Goal: Use online tool/utility: Utilize a website feature to perform a specific function

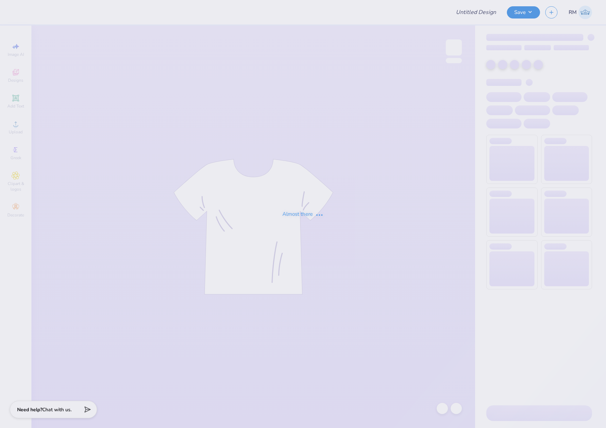
type input "VT Hightech Sweat-sets!"
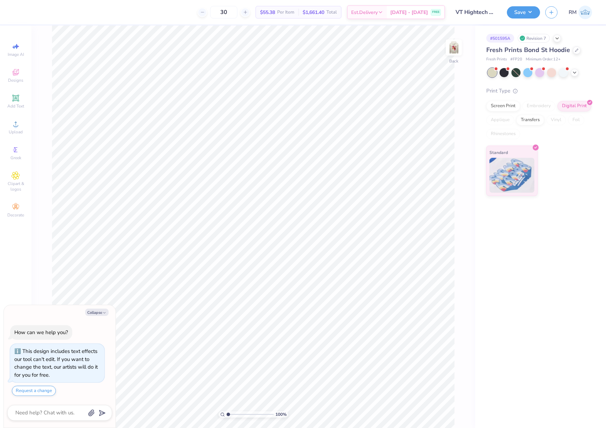
scroll to position [20, 0]
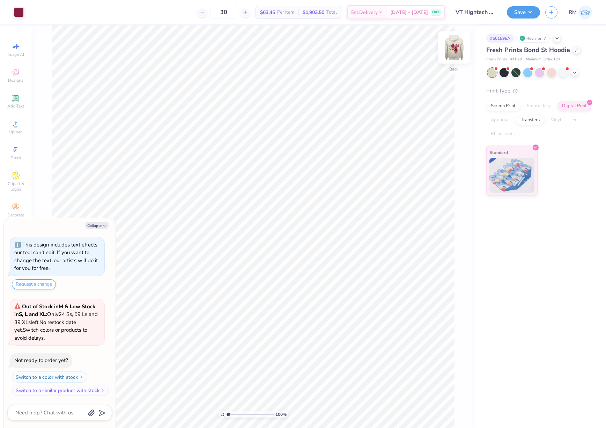
click at [459, 45] on img at bounding box center [454, 48] width 28 height 28
click at [17, 123] on icon at bounding box center [16, 124] width 8 height 8
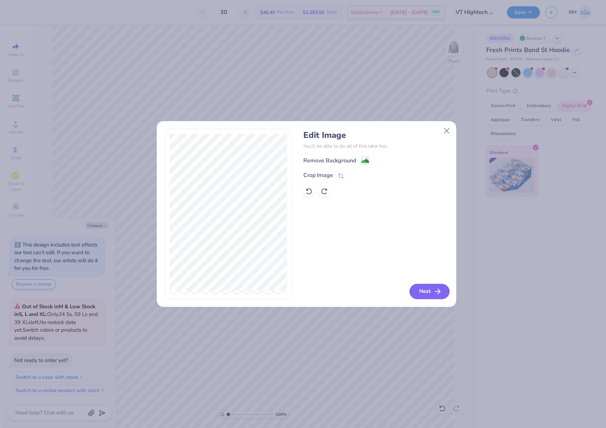
click at [439, 294] on icon "button" at bounding box center [438, 291] width 8 height 8
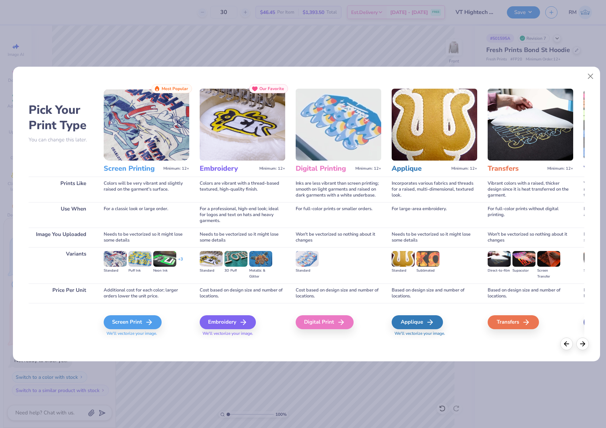
click at [339, 136] on img at bounding box center [339, 125] width 86 height 72
click at [345, 317] on div "Digital Print" at bounding box center [326, 322] width 58 height 14
type textarea "x"
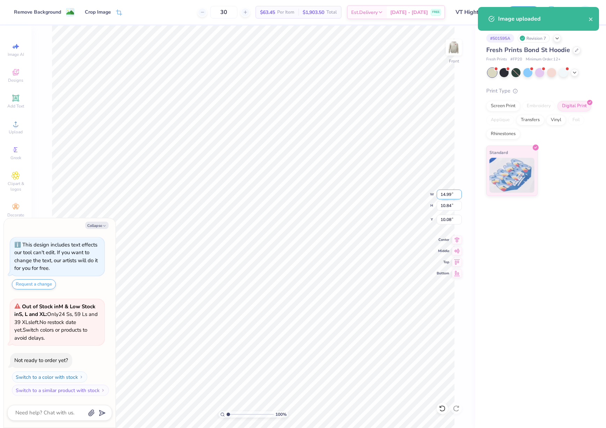
click at [449, 195] on input "14.99" at bounding box center [449, 195] width 25 height 10
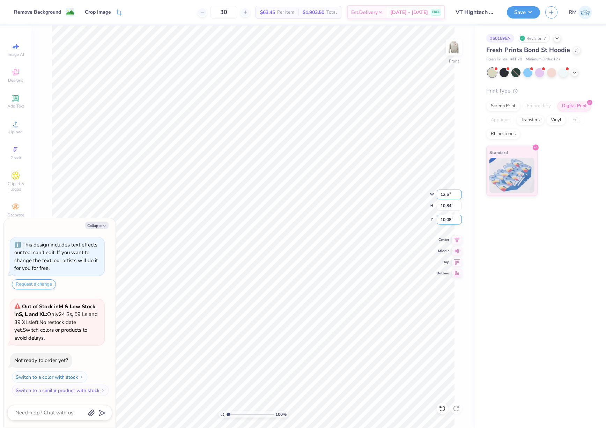
type input "12.5"
type textarea "x"
type input "12.50"
type input "9.04"
click at [449, 221] on input "10.98" at bounding box center [449, 220] width 25 height 10
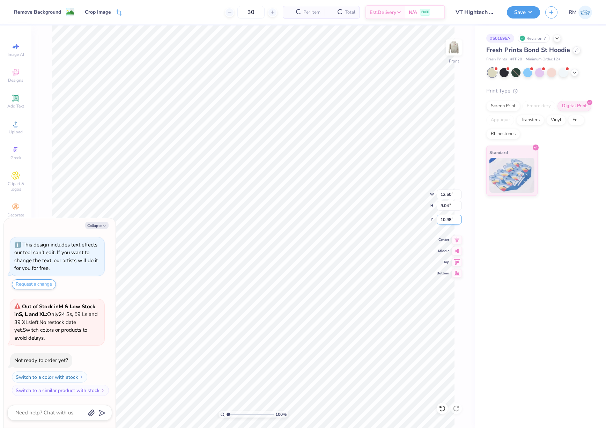
click at [449, 221] on input "10.98" at bounding box center [449, 220] width 25 height 10
type input "6"
type textarea "x"
type input "6.00"
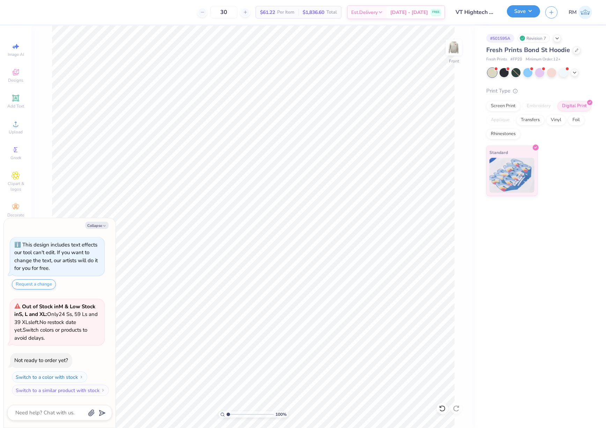
click at [524, 12] on button "Save" at bounding box center [523, 11] width 33 height 12
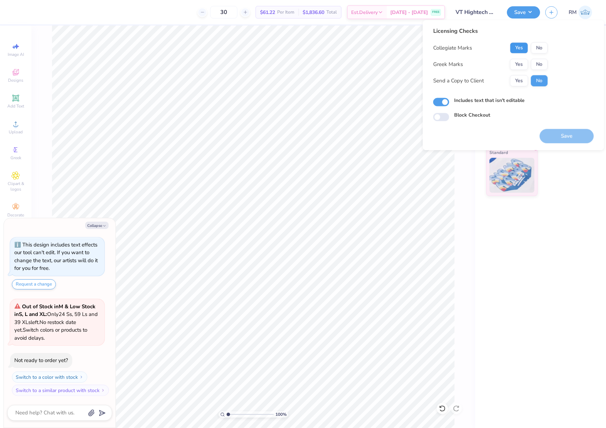
click at [518, 45] on button "Yes" at bounding box center [519, 47] width 18 height 11
click at [541, 66] on button "No" at bounding box center [539, 64] width 17 height 11
click at [522, 82] on button "Yes" at bounding box center [519, 80] width 18 height 11
type textarea "x"
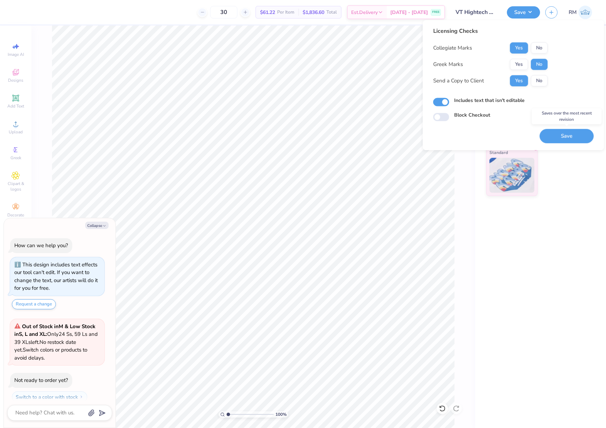
scroll to position [20, 0]
